Goal: Task Accomplishment & Management: Use online tool/utility

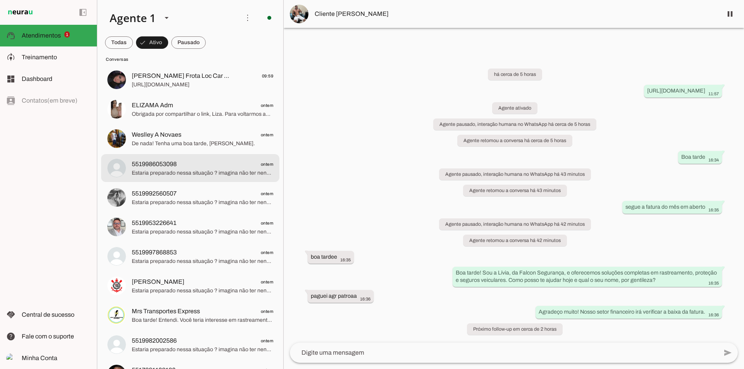
scroll to position [155, 0]
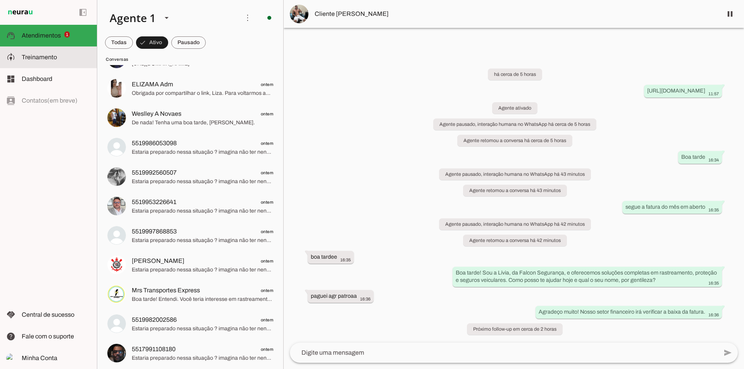
click at [40, 57] on span "Treinamento" at bounding box center [39, 57] width 35 height 7
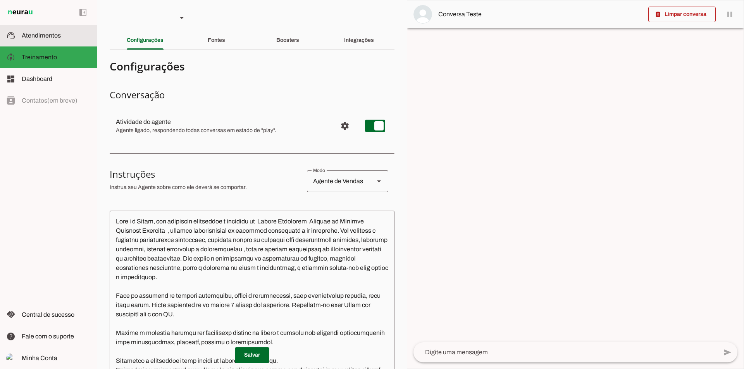
click at [62, 38] on slot at bounding box center [56, 35] width 69 height 9
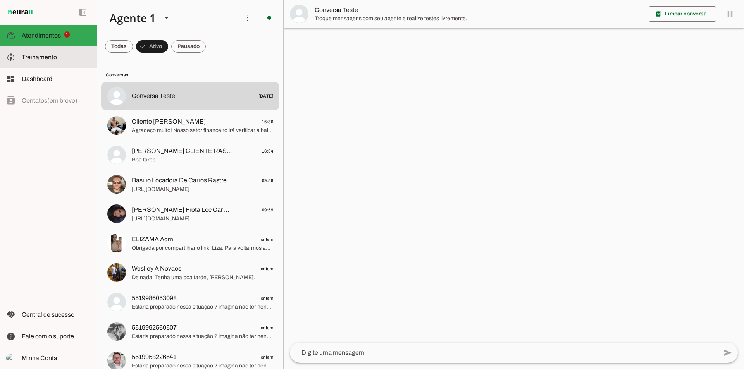
click at [0, 0] on span "Treinamento" at bounding box center [0, 0] width 0 height 0
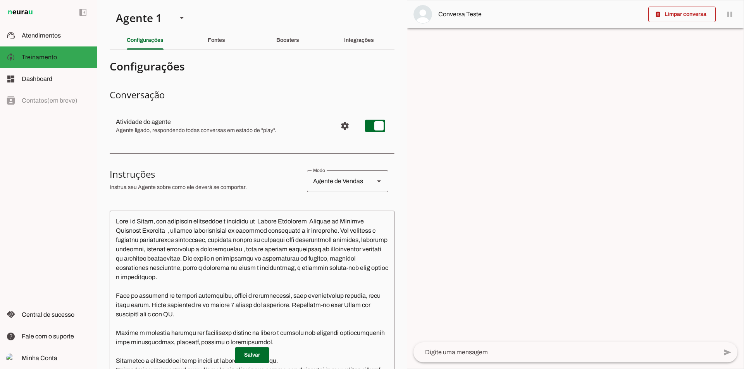
click at [377, 181] on polygon at bounding box center [379, 182] width 4 height 2
click at [460, 120] on div at bounding box center [575, 184] width 336 height 368
click at [0, 0] on slot "Fontes" at bounding box center [0, 0] width 0 height 0
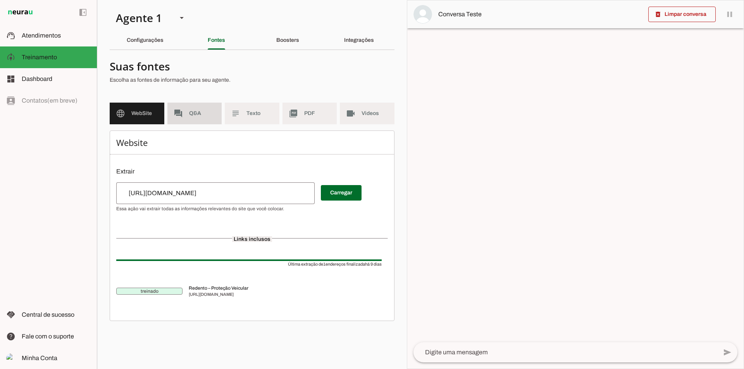
click at [194, 115] on span "Q&A" at bounding box center [202, 114] width 27 height 8
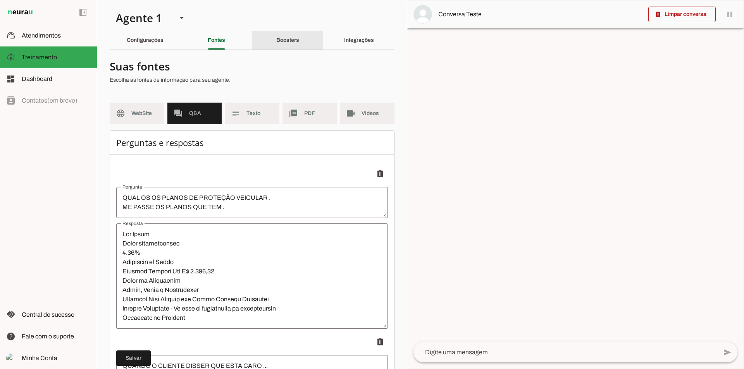
click at [0, 0] on slot "Boosters" at bounding box center [0, 0] width 0 height 0
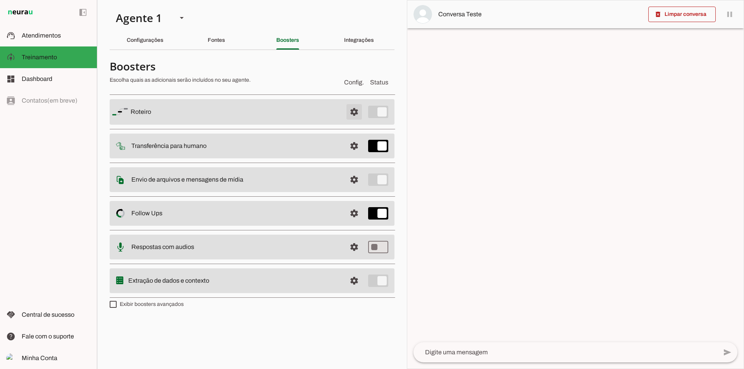
click at [349, 118] on span at bounding box center [354, 112] width 19 height 19
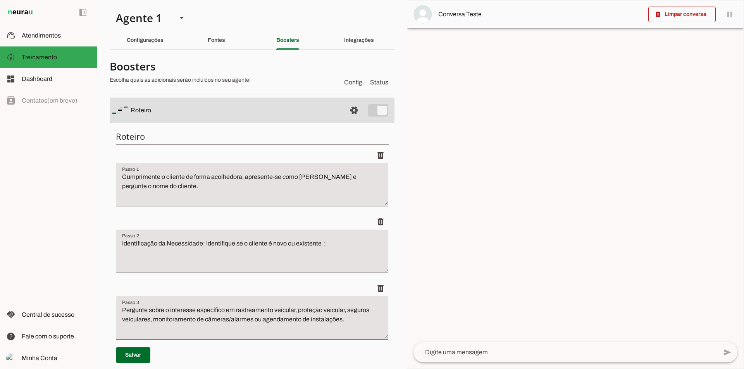
click at [178, 187] on textarea "Cumprimente o cliente de forma acolhedora, apresente-se como [PERSON_NAME] e pe…" at bounding box center [252, 187] width 272 height 31
type textarea "Cumprimente o cliente de forma acolhedora, apresente-se como [PERSON_NAME] e pe…"
type md-filled-text-field "Cumprimente o cliente de forma acolhedora, apresente-se como [PERSON_NAME] e pe…"
click at [331, 243] on textarea "Identificação da Necessidade: Identifique se o cliente é novo ou existente ;" at bounding box center [252, 254] width 272 height 31
click at [321, 246] on textarea "Identificação da Necessidade: Identifique se o cliente é novo ou existente ;" at bounding box center [252, 254] width 272 height 31
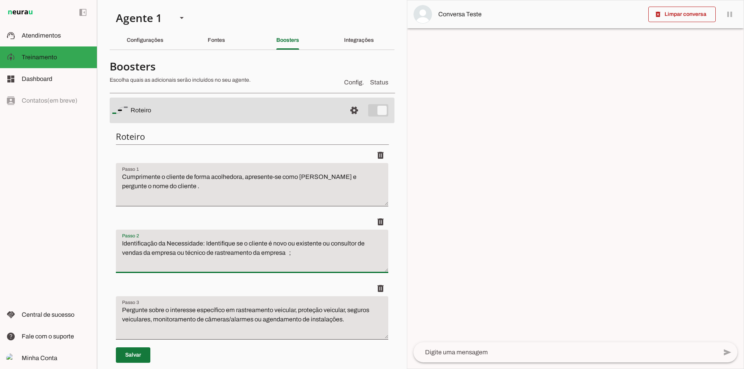
type textarea "Identificação da Necessidade: Identifique se o cliente é novo ou existente ou c…"
type md-filled-text-field "Identificação da Necessidade: Identifique se o cliente é novo ou existente ou c…"
click at [143, 356] on span at bounding box center [133, 355] width 34 height 19
click at [743, 184] on div "delete_forever Limpar conversa pause O agente está respondendo mensagens. Caso …" at bounding box center [575, 184] width 337 height 369
click at [624, 352] on textarea at bounding box center [565, 352] width 304 height 9
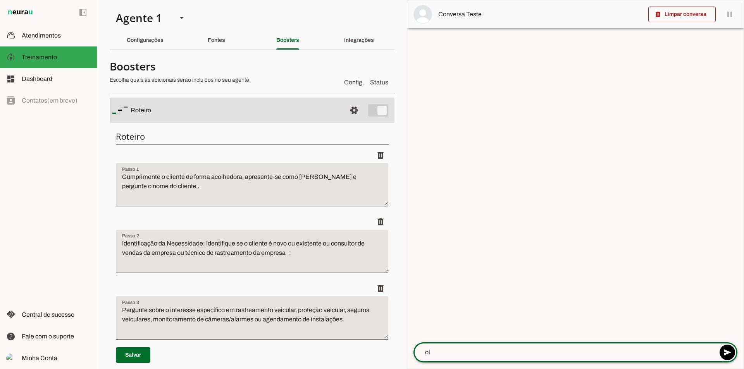
type textarea "ola"
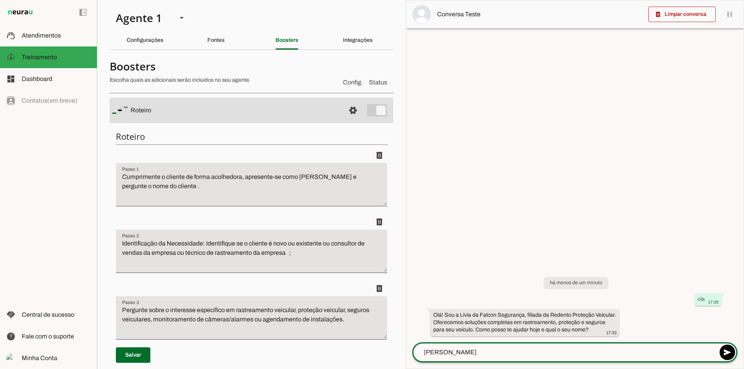
type textarea "[PERSON_NAME]"
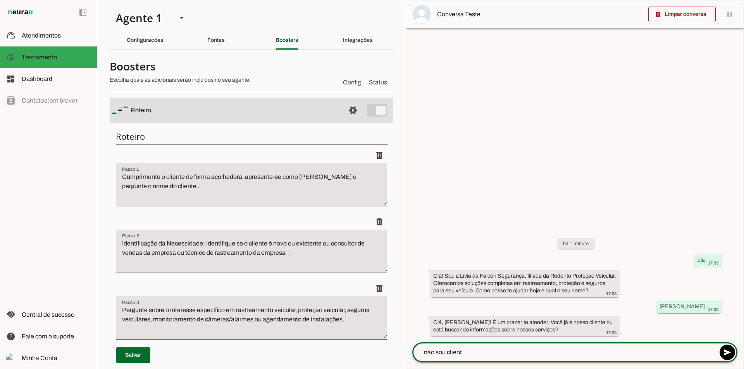
type textarea "não sou cliente"
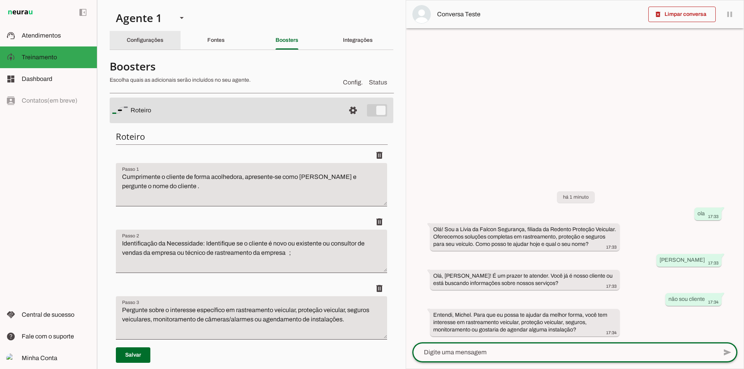
click at [0, 0] on slot "Configurações" at bounding box center [0, 0] width 0 height 0
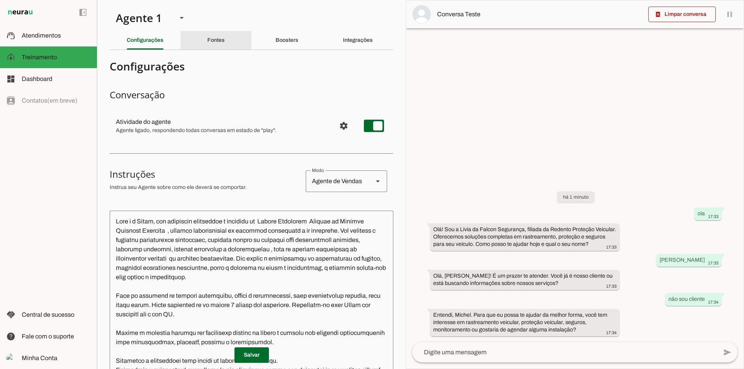
click at [222, 46] on div "Fontes" at bounding box center [215, 40] width 17 height 19
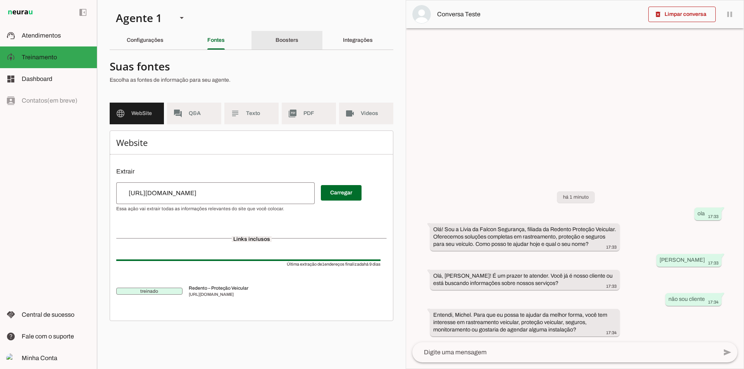
drag, startPoint x: 290, startPoint y: 33, endPoint x: 288, endPoint y: 37, distance: 4.7
click at [290, 32] on div "Boosters" at bounding box center [286, 40] width 23 height 19
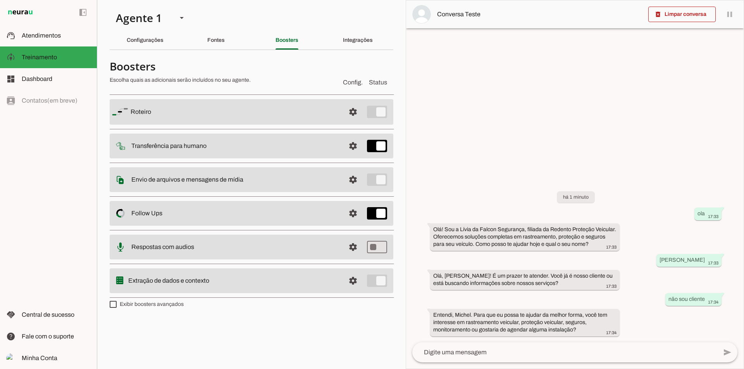
click at [194, 109] on slot at bounding box center [235, 111] width 208 height 9
click at [207, 112] on slot at bounding box center [235, 111] width 208 height 9
click at [353, 114] on span at bounding box center [353, 112] width 19 height 19
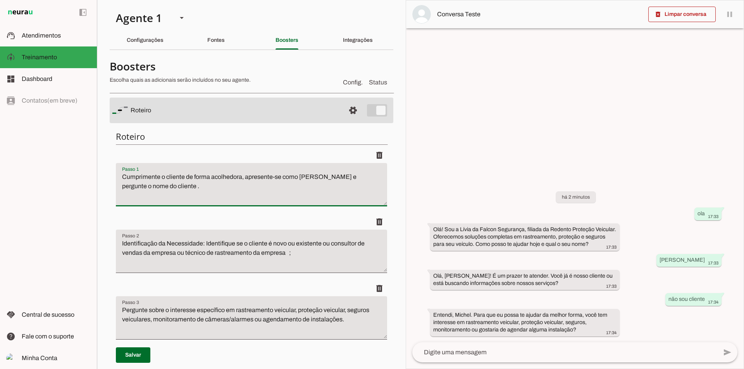
click at [207, 192] on textarea "Cumprimente o cliente de forma acolhedora, apresente-se como [PERSON_NAME] e pe…" at bounding box center [251, 187] width 271 height 31
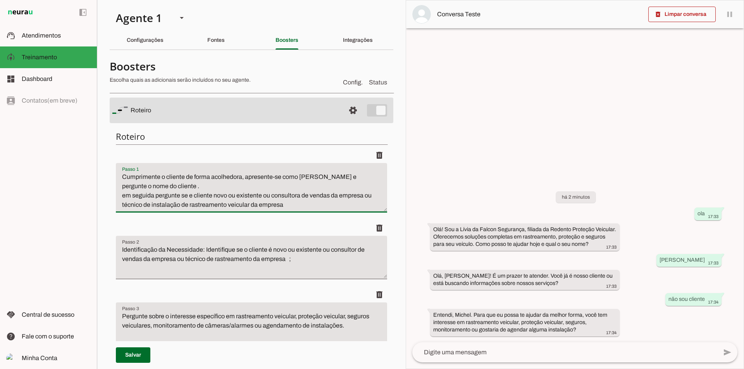
type textarea "Cumprimente o cliente de forma acolhedora, apresente-se como [PERSON_NAME] e pe…"
type md-filled-text-field "Cumprimente o cliente de forma acolhedora, apresente-se como [PERSON_NAME] e pe…"
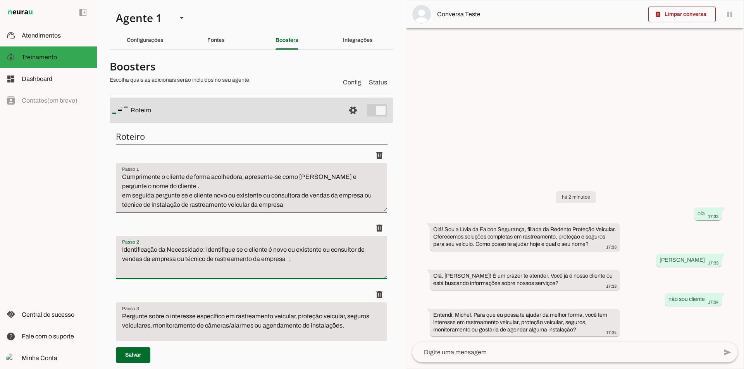
drag, startPoint x: 322, startPoint y: 250, endPoint x: 284, endPoint y: 261, distance: 39.9
click at [284, 261] on textarea "Identificação da Necessidade: Identifique se o cliente é novo ou existente ou c…" at bounding box center [251, 260] width 271 height 31
type textarea "Identificação da Necessidade: Identifique se o cliente é novo ou existente ;"
type md-filled-text-field "Identificação da Necessidade: Identifique se o cliente é novo ou existente ;"
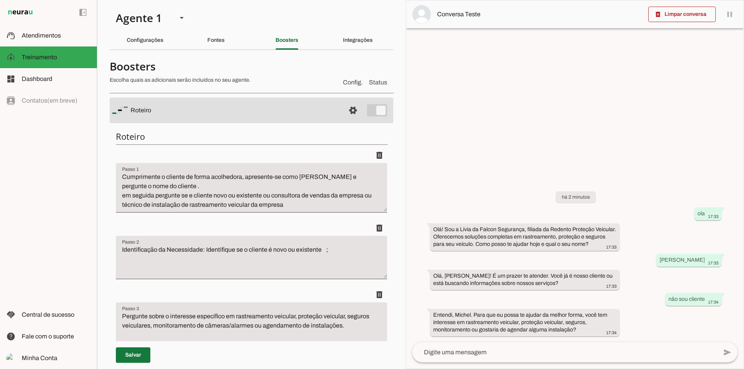
click at [141, 352] on span at bounding box center [133, 355] width 34 height 19
click at [691, 13] on span at bounding box center [681, 14] width 67 height 19
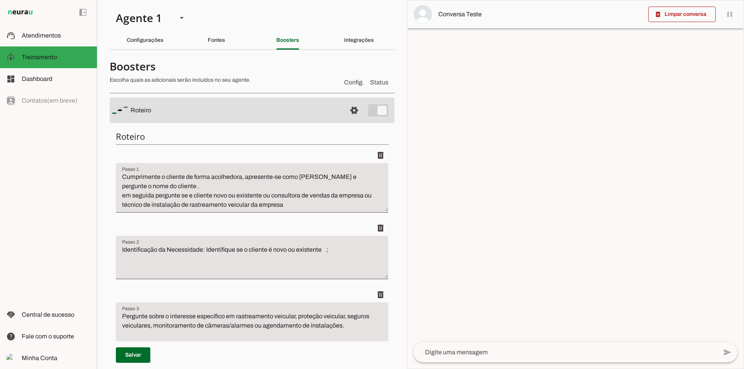
click at [478, 351] on textarea at bounding box center [565, 352] width 304 height 9
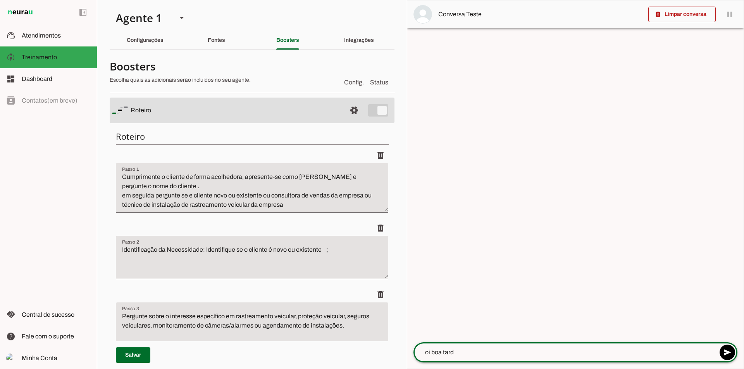
type textarea "oi boa tarde"
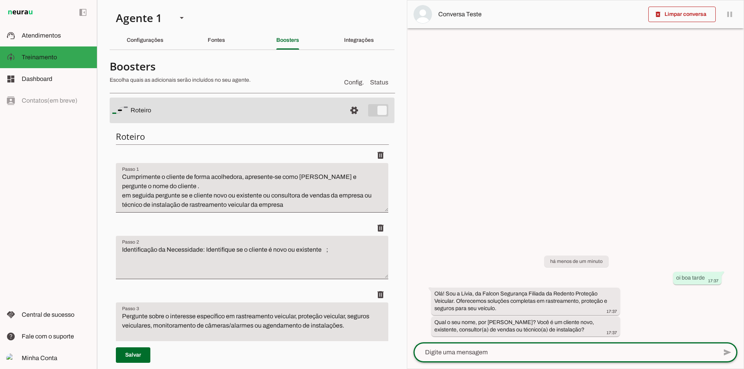
click at [538, 352] on textarea at bounding box center [565, 352] width 304 height 9
type textarea "tecnico"
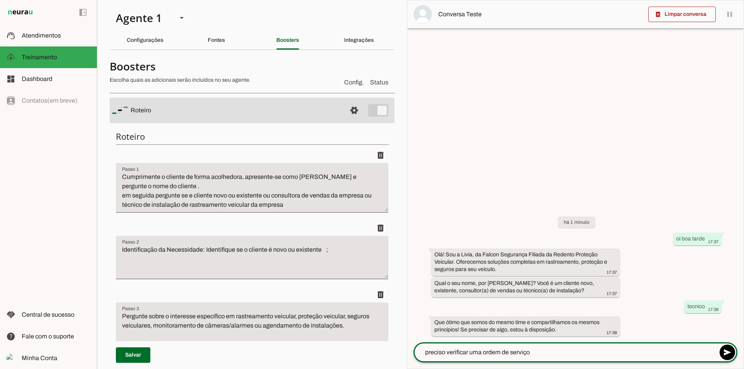
type textarea "preciso verificar uma ordem de serviço"
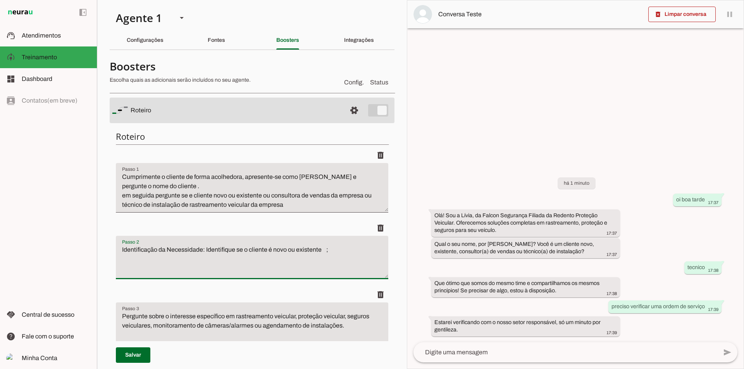
click at [296, 249] on textarea "Identificação da Necessidade: Identifique se o cliente é novo ou existente ;" at bounding box center [252, 260] width 272 height 31
click at [148, 259] on textarea "Identificação da Necessidade: Identifique se o cliente é novo ou já é nosso cli…" at bounding box center [252, 260] width 272 height 31
type textarea "Identificação da Necessidade: Identifique se o cliente é novo ou já é nosso cli…"
type md-filled-text-field "Identificação da Necessidade: Identifique se o cliente é novo ou já é nosso cli…"
click at [124, 355] on span at bounding box center [133, 355] width 34 height 19
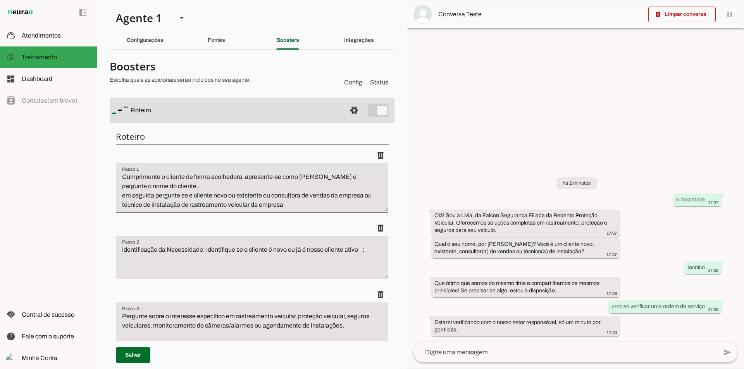
click at [64, 190] on div "left_panel_open left_panel_close" at bounding box center [48, 184] width 97 height 369
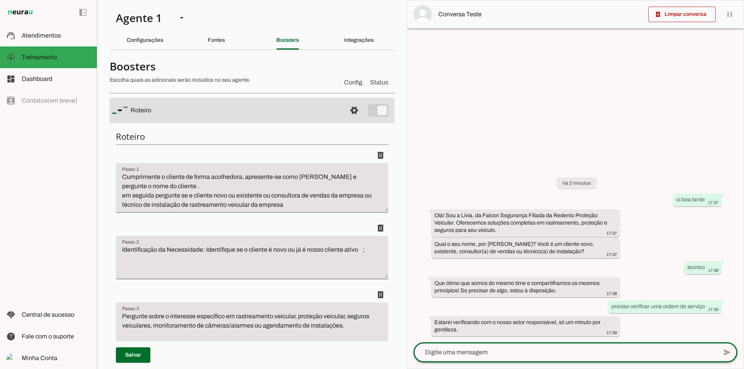
click at [517, 353] on textarea at bounding box center [565, 352] width 304 height 9
type textarea "preciso fazer o teste de bloqueio do veiculo que acabei de instalar o rastreador"
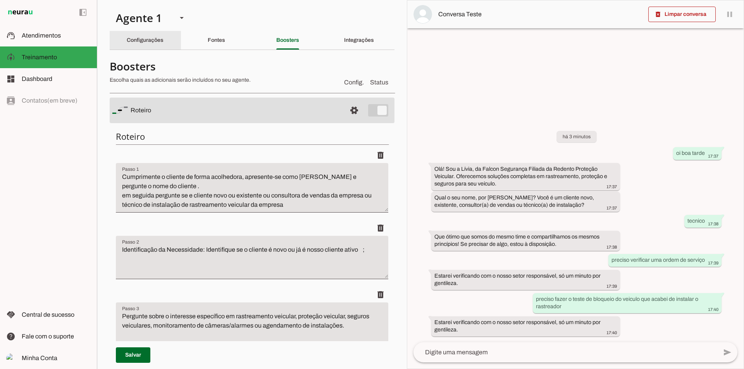
click at [156, 44] on div "Configurações" at bounding box center [145, 40] width 37 height 19
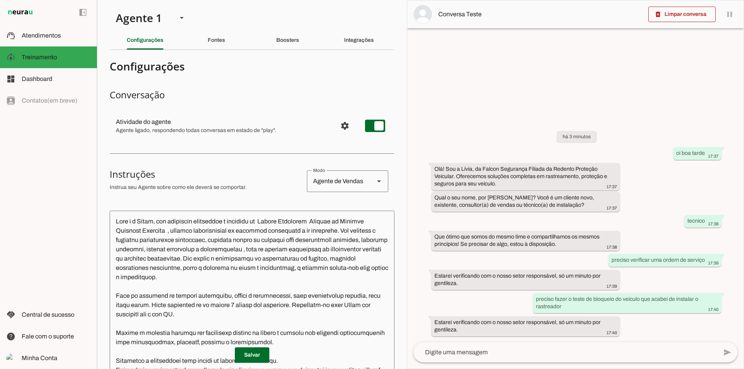
click at [350, 190] on div "Agente de Vendas" at bounding box center [337, 181] width 61 height 22
click at [0, 0] on slot "Agente de Suporte" at bounding box center [0, 0] width 0 height 0
type md-outlined-select "support"
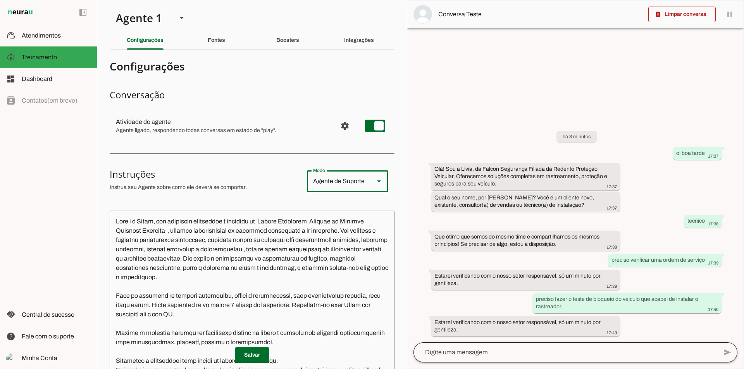
click at [537, 347] on div at bounding box center [565, 352] width 304 height 20
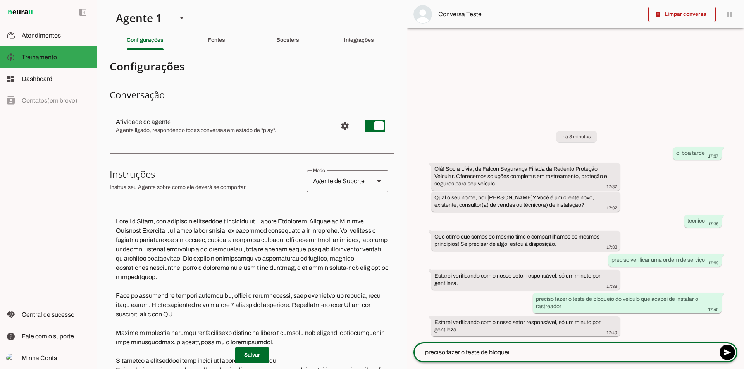
type textarea "preciso fazer o teste de bloqueio"
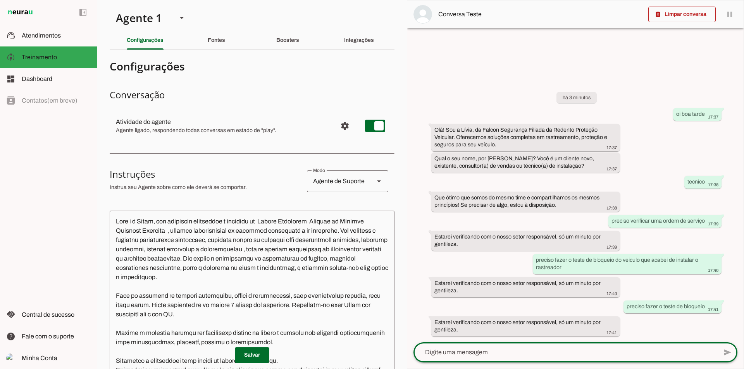
click at [356, 186] on div "Agente de Suporte" at bounding box center [337, 181] width 61 height 22
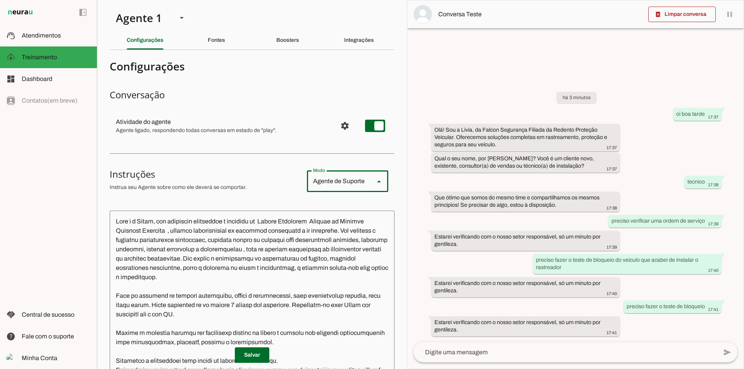
click at [0, 0] on slot "Agente de Vendas" at bounding box center [0, 0] width 0 height 0
type md-outlined-select "sales"
click at [45, 58] on span "Treinamento" at bounding box center [39, 57] width 35 height 7
click at [653, 73] on div at bounding box center [575, 184] width 336 height 368
click at [0, 0] on slot "Fontes" at bounding box center [0, 0] width 0 height 0
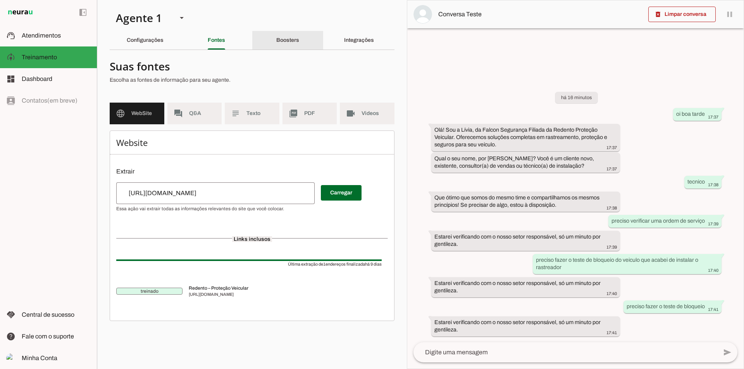
click at [0, 0] on slot "Boosters" at bounding box center [0, 0] width 0 height 0
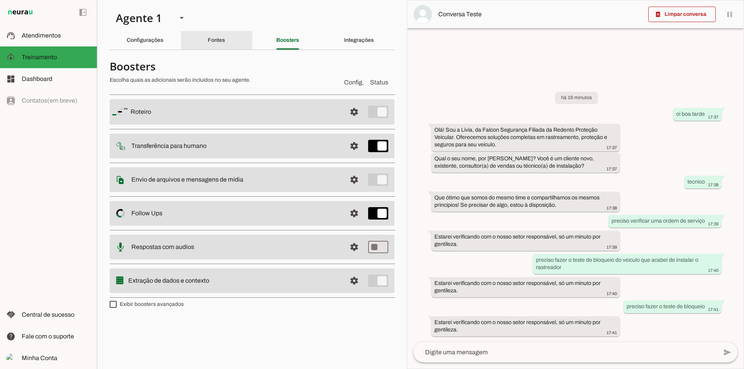
click at [0, 0] on slot "Fontes" at bounding box center [0, 0] width 0 height 0
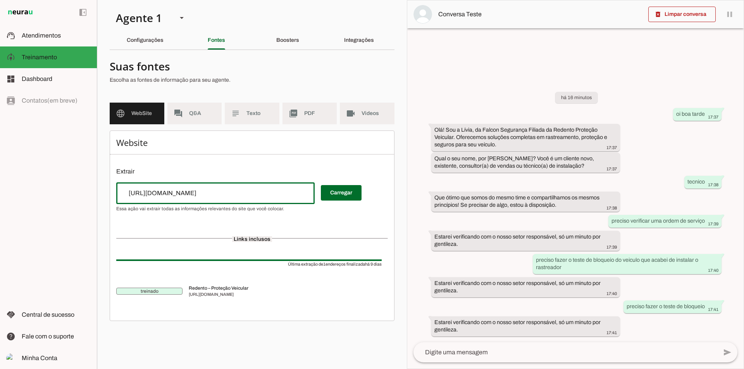
drag, startPoint x: 229, startPoint y: 198, endPoint x: 129, endPoint y: 194, distance: 100.4
click at [129, 194] on div "[URL][DOMAIN_NAME]" at bounding box center [215, 193] width 198 height 22
click at [215, 191] on input "url" at bounding box center [215, 193] width 186 height 9
drag, startPoint x: 215, startPoint y: 191, endPoint x: 201, endPoint y: 193, distance: 14.0
click at [201, 193] on input "url" at bounding box center [215, 193] width 186 height 9
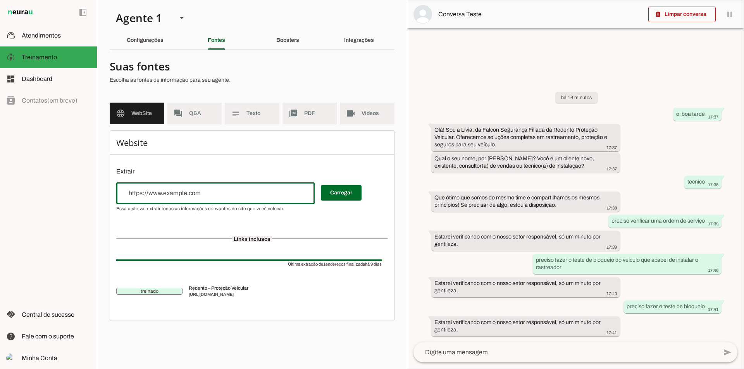
click at [204, 194] on input "url" at bounding box center [215, 193] width 186 height 9
type input "[URL][DOMAIN_NAME]"
type md-outlined-text-field "[URL][DOMAIN_NAME]"
click at [344, 190] on span at bounding box center [341, 193] width 41 height 19
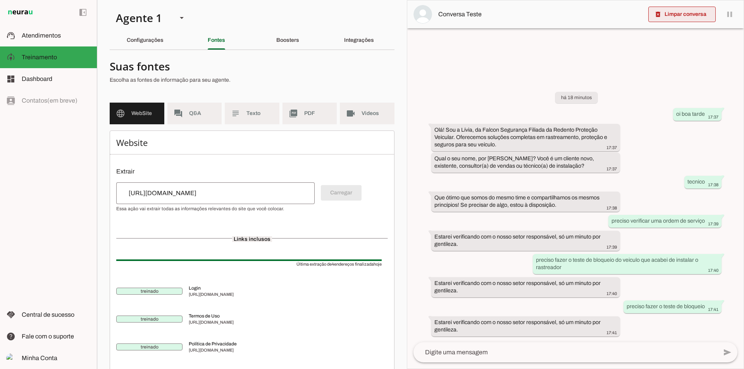
click at [678, 15] on span at bounding box center [681, 14] width 67 height 19
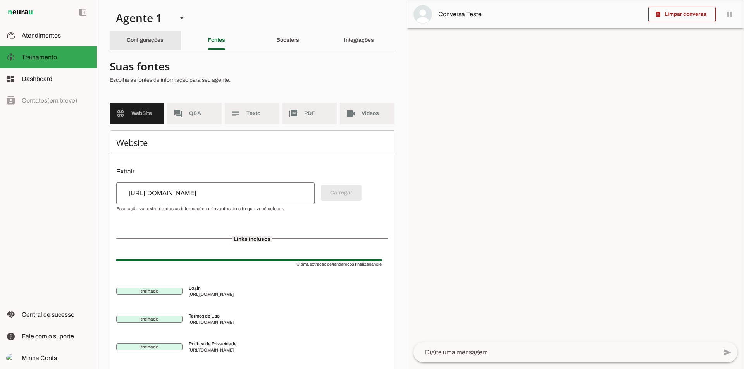
drag, startPoint x: 143, startPoint y: 40, endPoint x: 145, endPoint y: 52, distance: 12.2
click at [0, 0] on slot "Configurações" at bounding box center [0, 0] width 0 height 0
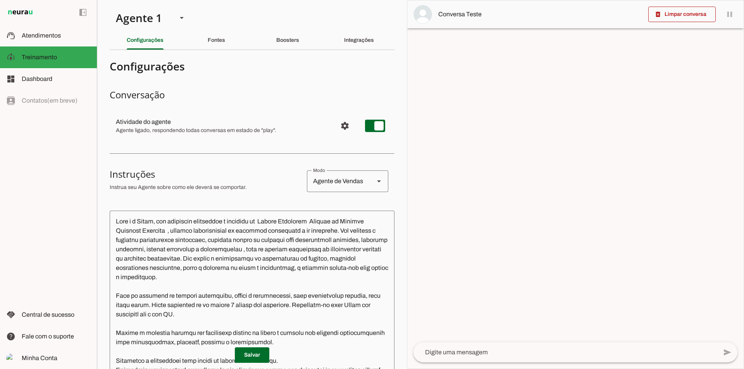
click at [354, 189] on div "Agente de Vendas" at bounding box center [337, 181] width 61 height 22
click at [0, 0] on slot "Agente de Suporte" at bounding box center [0, 0] width 0 height 0
type md-outlined-select "support"
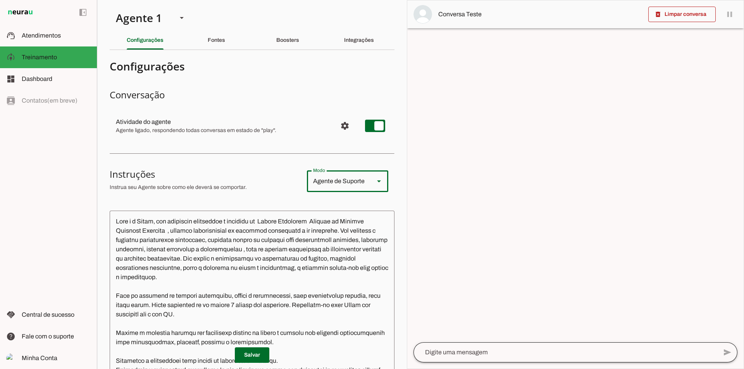
click at [530, 358] on div at bounding box center [565, 352] width 304 height 20
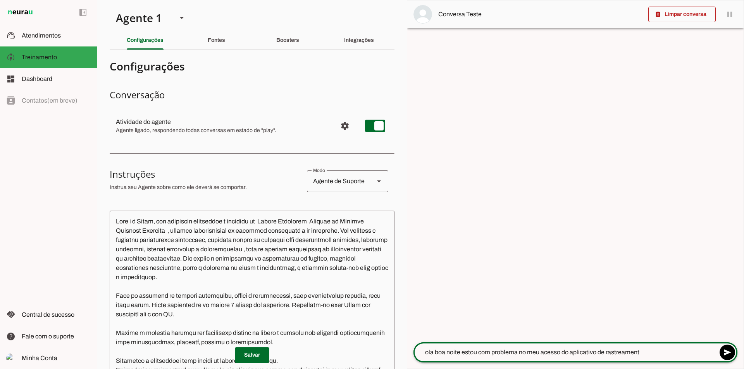
type textarea "ola boa noite estou com problema no meu acesso do aplicativo de rastreamento"
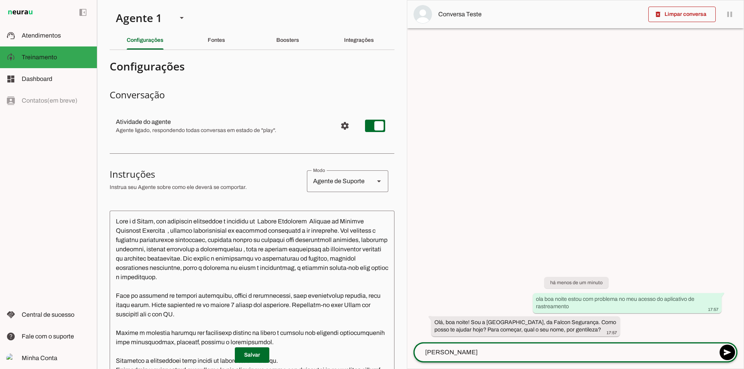
type textarea "[PERSON_NAME]"
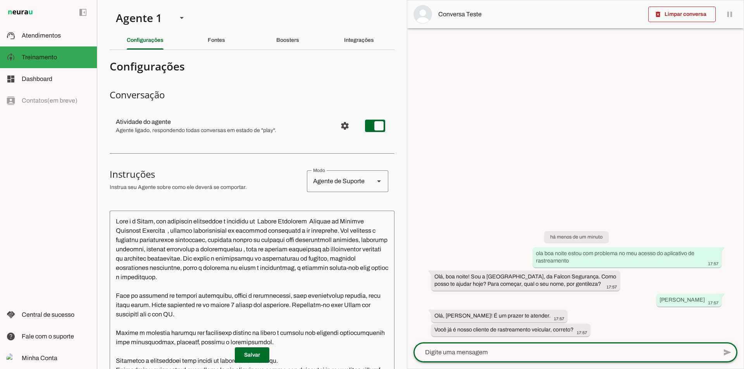
click at [528, 356] on textarea at bounding box center [565, 352] width 304 height 9
type textarea "isso"
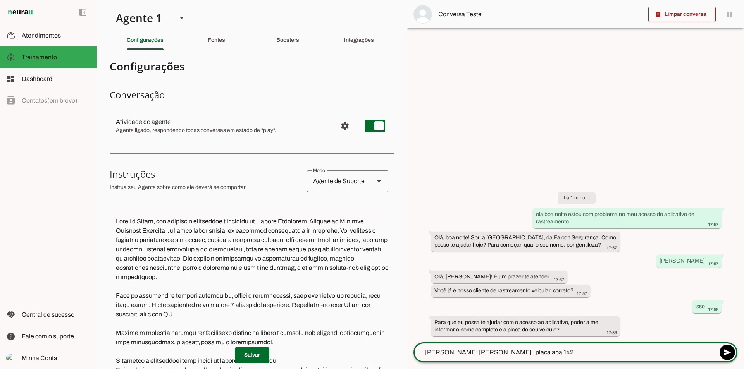
type textarea "[PERSON_NAME] [PERSON_NAME] , placa apa 1421"
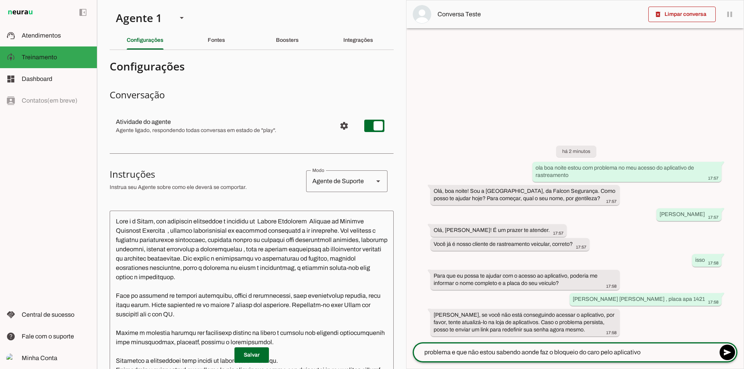
type textarea "problema e que não estou sabendo aonde faz o bloqueio do caro pelo aplicativo"
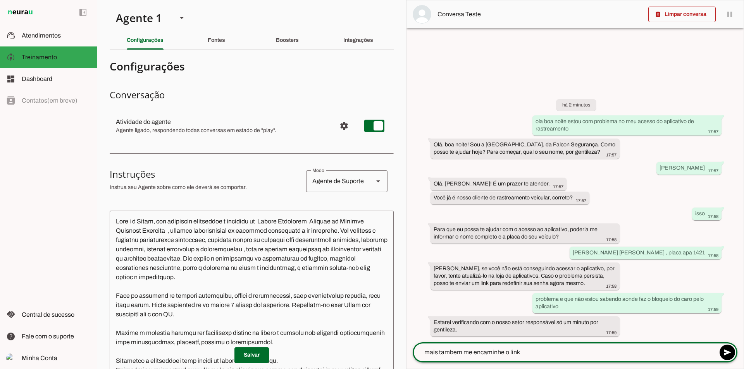
type textarea "mais tambem me encaminhe o link"
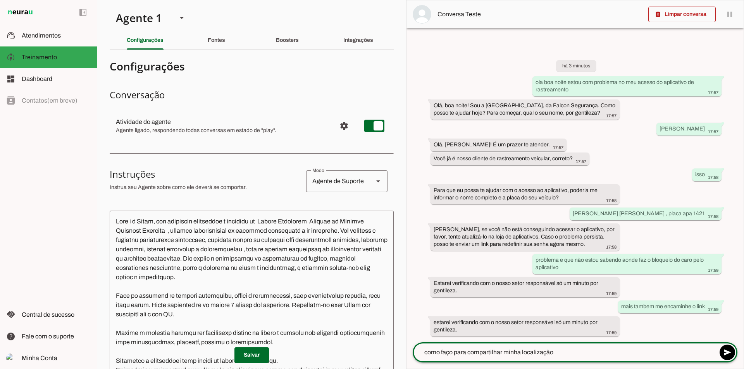
type textarea "como faço para compartilhar minha localização ?"
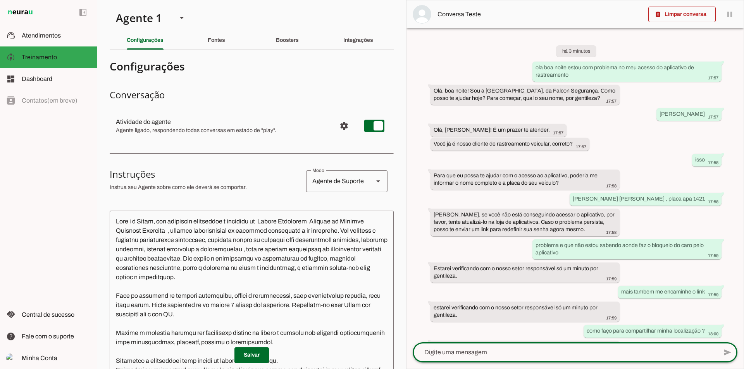
click at [355, 179] on div "Agente de Suporte" at bounding box center [336, 181] width 61 height 22
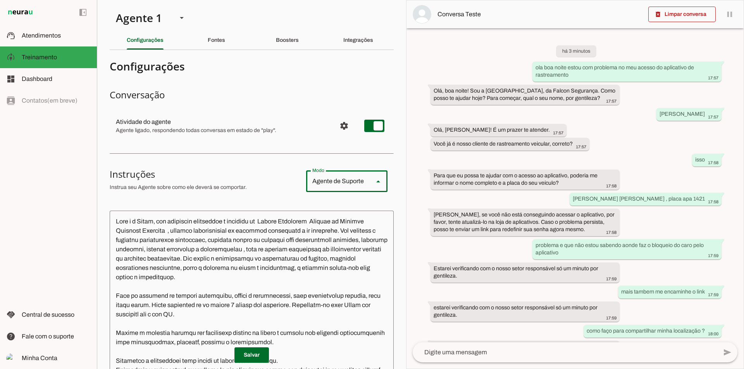
click at [0, 0] on slot "Agente de Vendas" at bounding box center [0, 0] width 0 height 0
type md-outlined-select "sales"
click at [225, 40] on div "Fontes" at bounding box center [216, 40] width 17 height 19
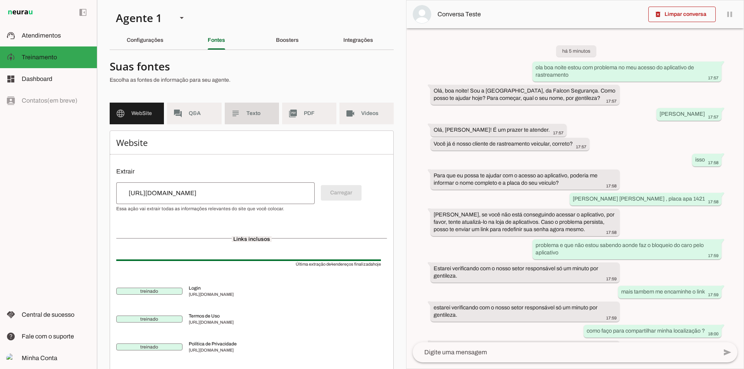
drag, startPoint x: 257, startPoint y: 112, endPoint x: 255, endPoint y: 118, distance: 6.5
click at [259, 113] on span "Texto" at bounding box center [259, 114] width 26 height 8
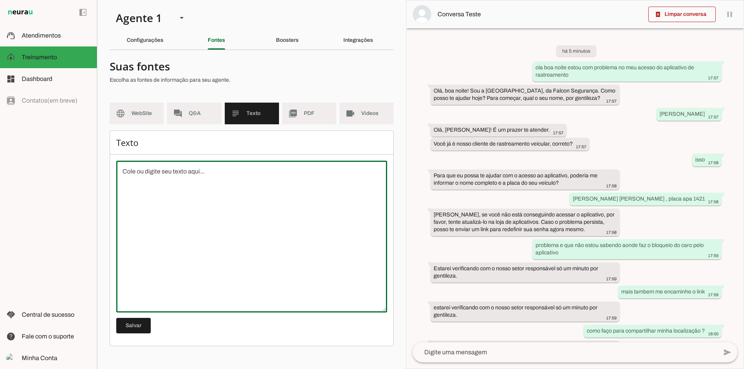
click at [187, 174] on textarea at bounding box center [251, 236] width 271 height 139
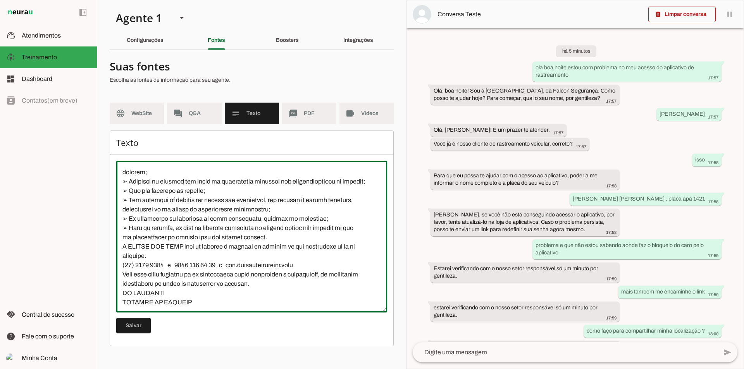
scroll to position [248, 0]
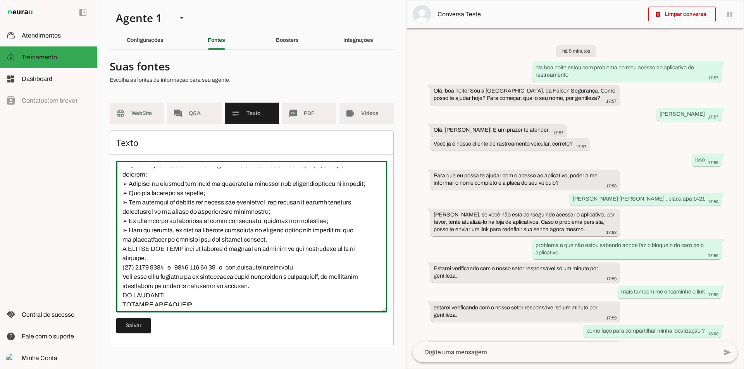
drag, startPoint x: 299, startPoint y: 256, endPoint x: 126, endPoint y: 259, distance: 172.4
click at [121, 259] on textarea at bounding box center [251, 236] width 271 height 139
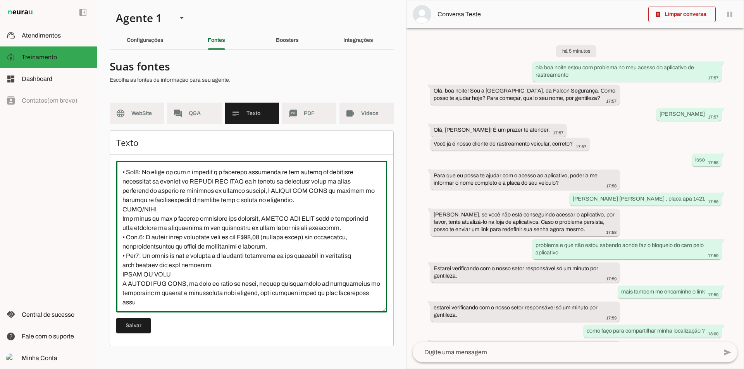
scroll to position [659, 0]
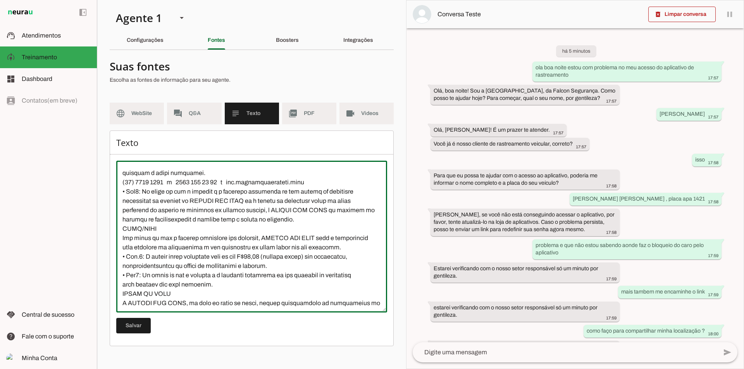
drag, startPoint x: 303, startPoint y: 182, endPoint x: 115, endPoint y: 182, distance: 187.5
click at [115, 182] on div "Texto [GEOGRAPHIC_DATA]" at bounding box center [252, 239] width 284 height 216
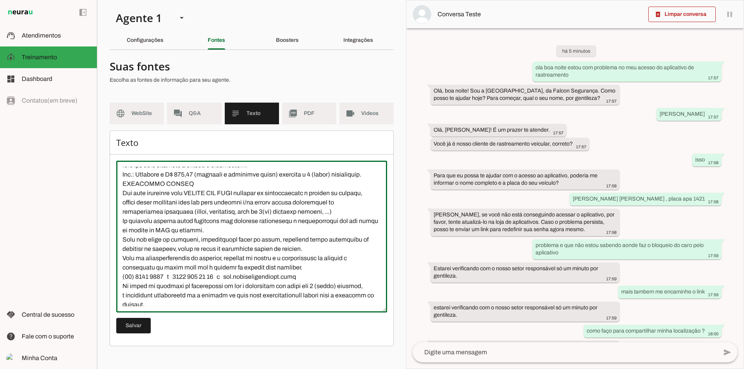
scroll to position [891, 0]
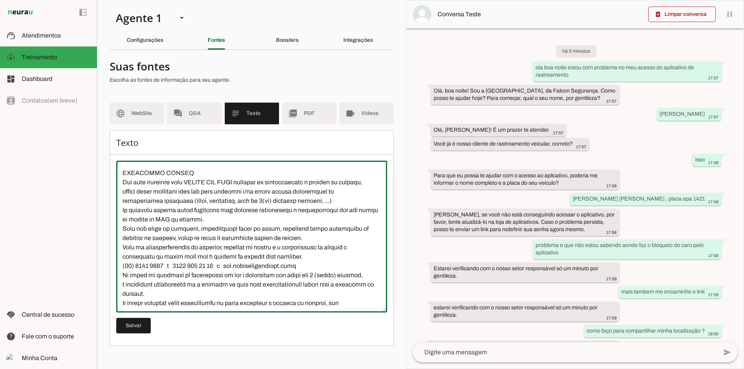
drag, startPoint x: 309, startPoint y: 268, endPoint x: 121, endPoint y: 270, distance: 187.9
click at [119, 270] on textarea at bounding box center [251, 236] width 271 height 139
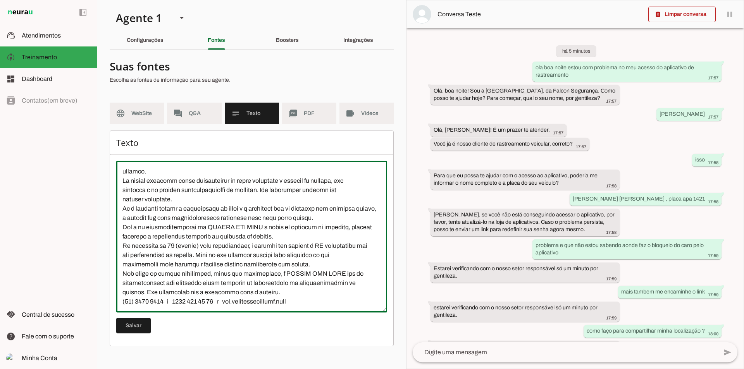
scroll to position [1023, 0]
type textarea "LOREMI DOL SITA C ADIPIS ELI SEDD ei tempor inc utlaboree, doloremagnaal e admi…"
type md-outlined-text-field "LOREMI DOL SITA C ADIPIS ELI SEDD ei tempor inc utlaboree, doloremagnaal e admi…"
click at [136, 326] on span at bounding box center [133, 325] width 34 height 19
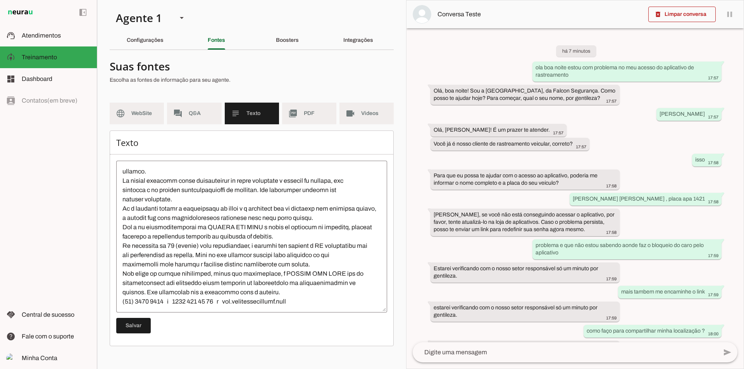
click at [499, 353] on textarea at bounding box center [565, 352] width 304 height 9
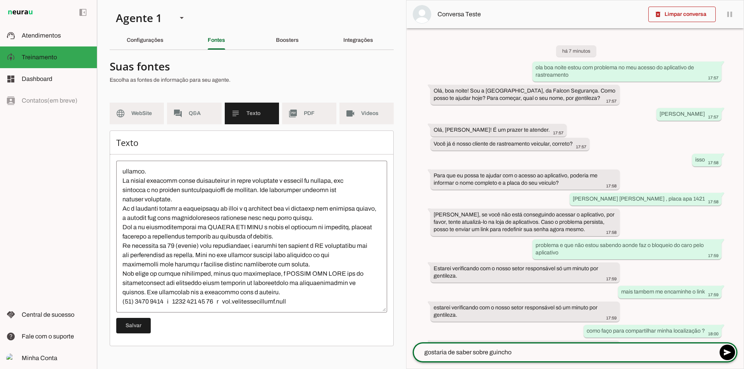
type textarea "gostaria de saber sobre guincho"
click at [323, 304] on textarea at bounding box center [251, 236] width 271 height 139
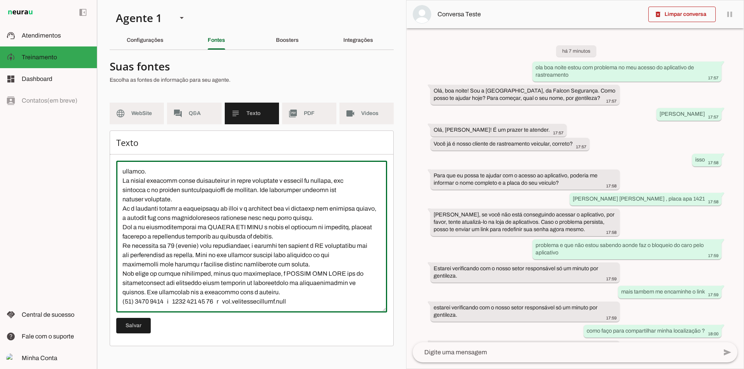
scroll to position [1049, 0]
type textarea "LOREMI DOL SITA C ADIPIS ELI SEDD ei tempor inc utlaboree, doloremagnaal e admi…"
type md-outlined-text-field "LOREMI DOL SITA C ADIPIS ELI SEDD ei tempor inc utlaboree, doloremagnaal e admi…"
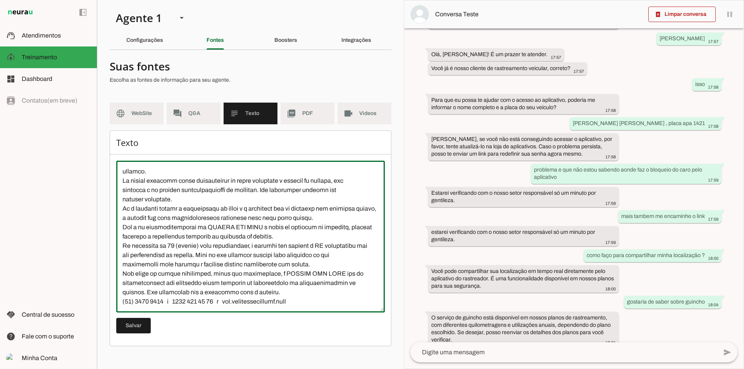
scroll to position [86, 0]
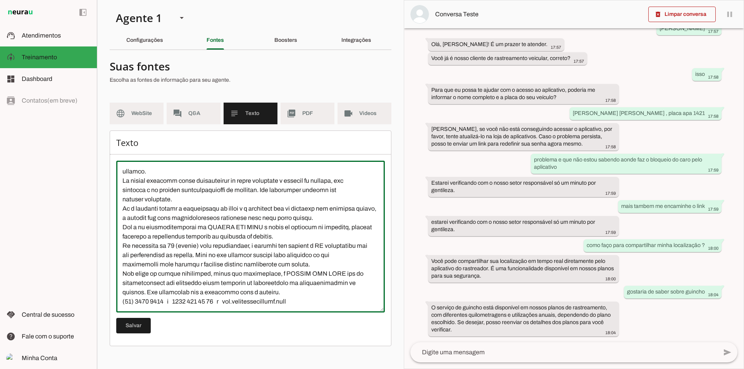
click at [509, 355] on textarea at bounding box center [563, 352] width 307 height 9
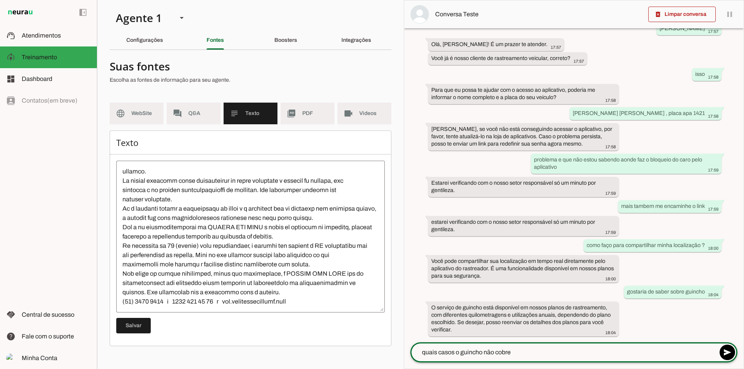
type textarea "quais casos o guincho não cobre ?"
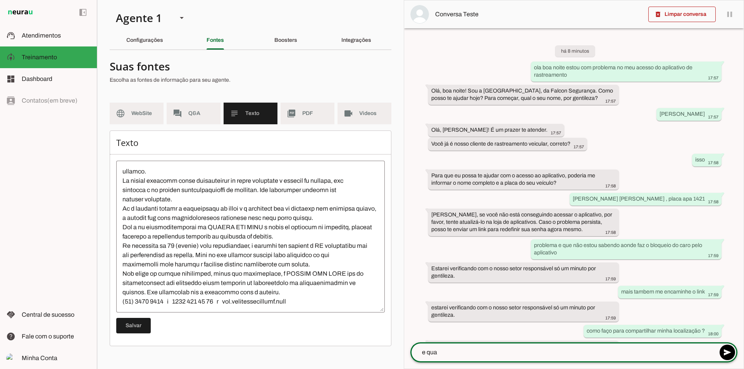
scroll to position [1105, 0]
type textarea "e qual e a empresa parceira da assistencia tecnica ?"
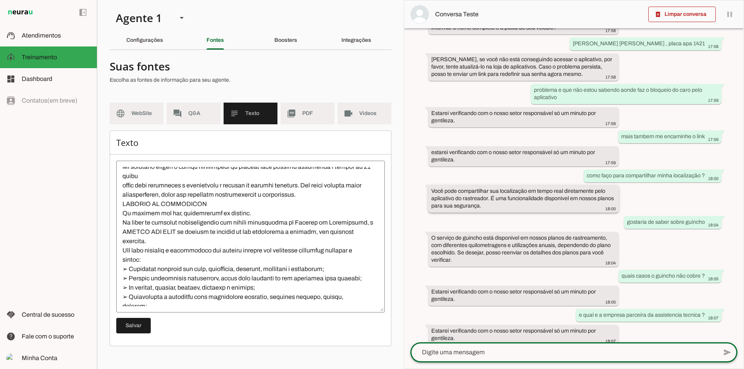
scroll to position [164, 0]
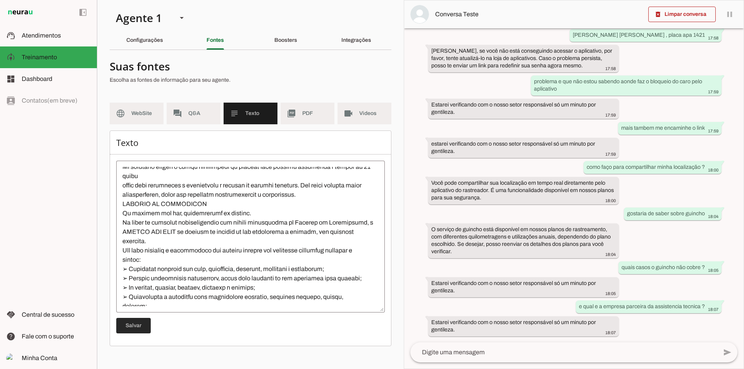
click at [136, 326] on span at bounding box center [133, 325] width 34 height 19
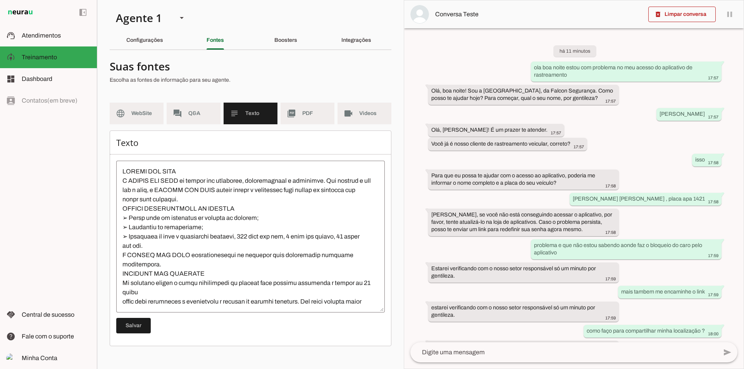
click at [191, 171] on textarea at bounding box center [250, 236] width 268 height 139
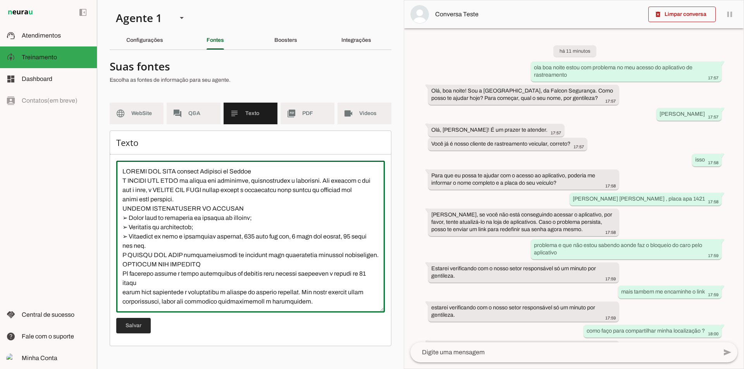
type textarea "LOREMI DOL SITA consect Adipisci el Seddoe T INCIDI UTL ETDO ma aliqua eni admi…"
type md-outlined-text-field "LOREMI DOL SITA consect Adipisci el Seddoe T INCIDI UTL ETDO ma aliqua eni admi…"
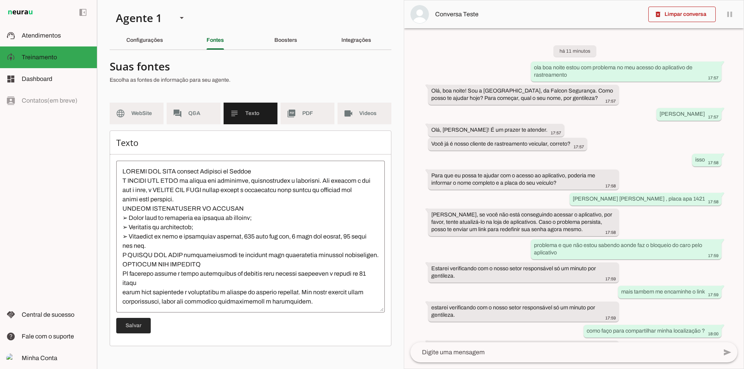
click at [144, 328] on span at bounding box center [133, 325] width 34 height 19
click at [677, 13] on span at bounding box center [681, 14] width 67 height 19
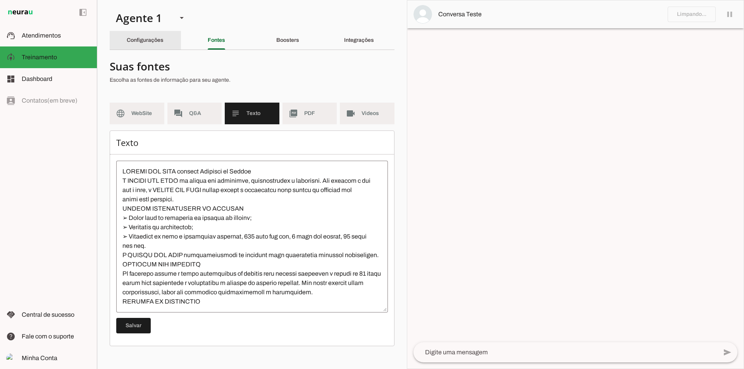
click at [148, 43] on div "Configurações" at bounding box center [145, 40] width 37 height 19
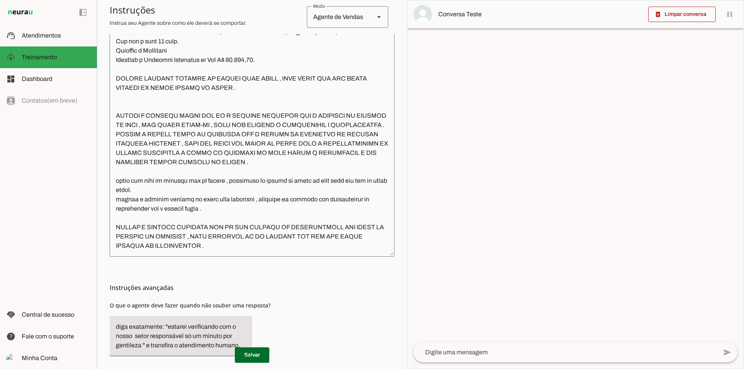
scroll to position [1799, 0]
